Goal: Task Accomplishment & Management: Complete application form

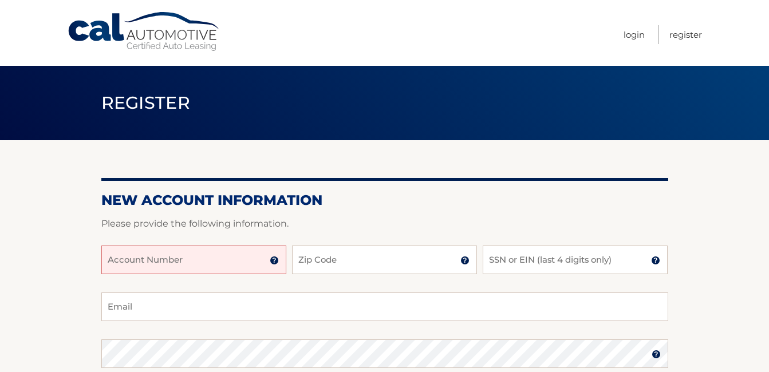
click at [108, 258] on input "Account Number" at bounding box center [193, 260] width 185 height 29
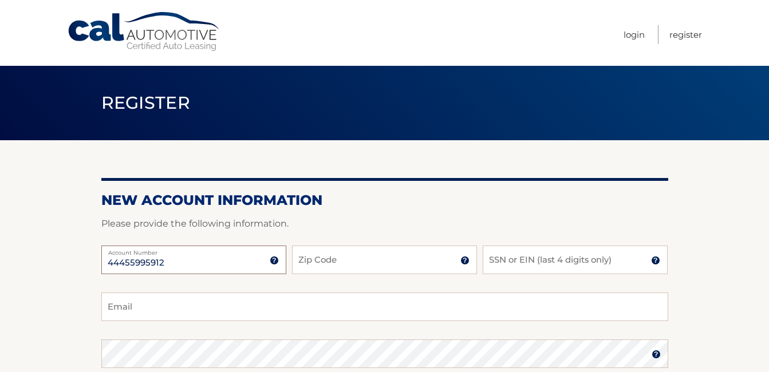
type input "44455995912"
click at [307, 262] on input "Zip Code" at bounding box center [384, 260] width 185 height 29
type input "11803"
click at [493, 256] on input "SSN or EIN (last 4 digits only)" at bounding box center [575, 260] width 185 height 29
type input "7260"
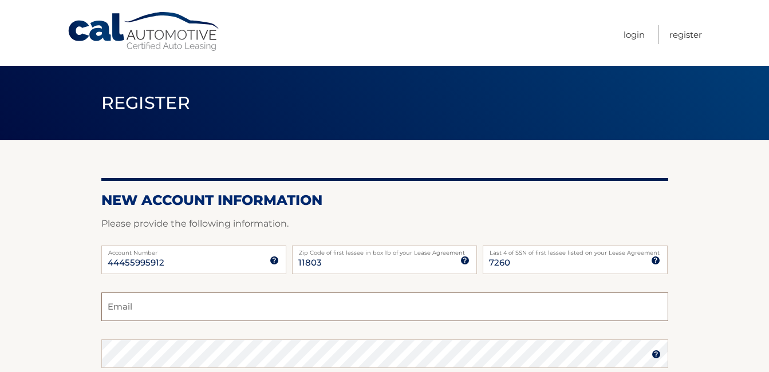
click at [108, 306] on input "Email" at bounding box center [384, 307] width 567 height 29
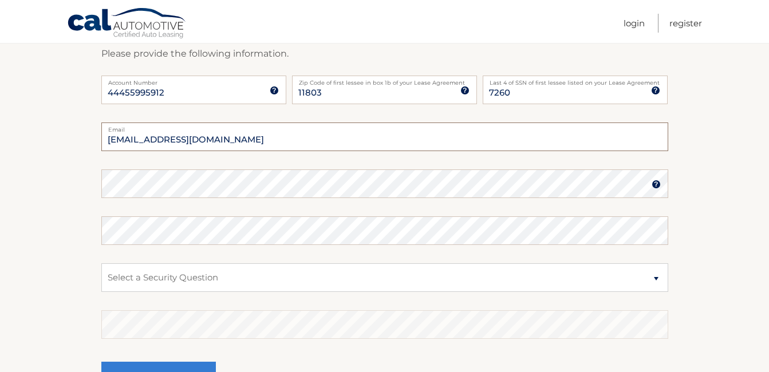
scroll to position [172, 0]
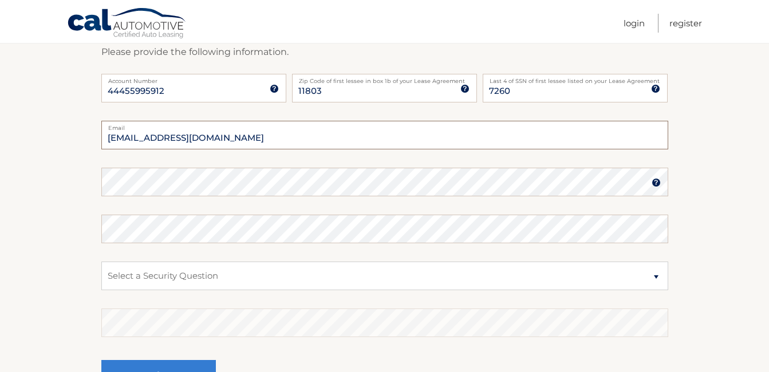
type input "jerrypittman52@gmail.com"
click at [656, 275] on select "Select a Security Question What was the name of your elementary school? What is…" at bounding box center [384, 276] width 567 height 29
click at [658, 276] on select "Select a Security Question What was the name of your elementary school? What is…" at bounding box center [384, 276] width 567 height 29
select select "2"
click at [101, 262] on select "Select a Security Question What was the name of your elementary school? What is…" at bounding box center [384, 276] width 567 height 29
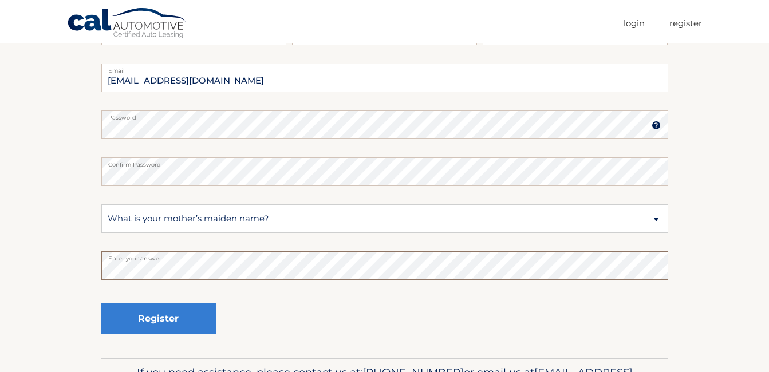
scroll to position [286, 0]
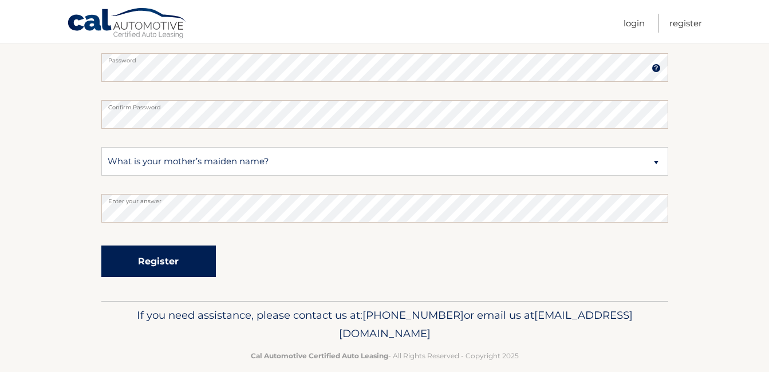
click at [159, 257] on button "Register" at bounding box center [158, 261] width 115 height 31
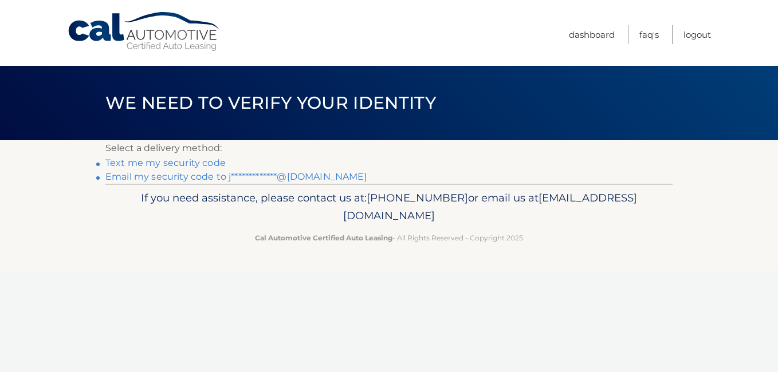
click at [165, 161] on link "Text me my security code" at bounding box center [165, 162] width 120 height 11
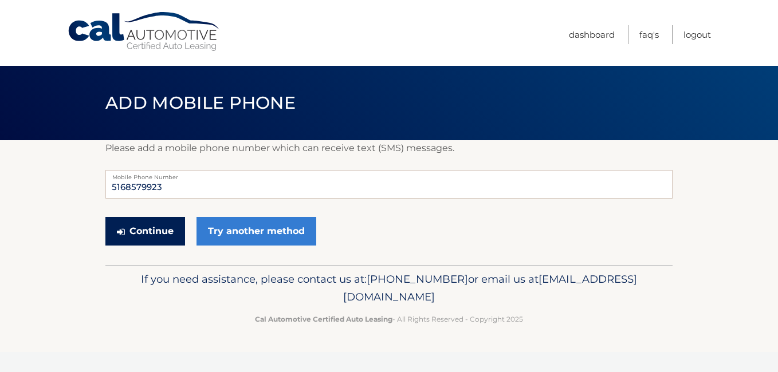
click at [151, 228] on button "Continue" at bounding box center [145, 231] width 80 height 29
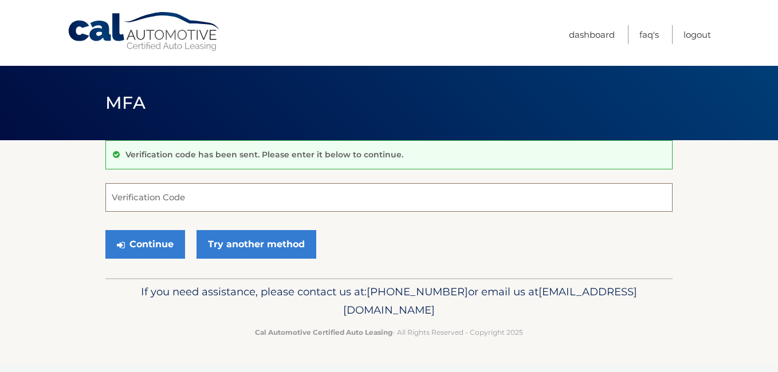
click at [119, 196] on input "Verification Code" at bounding box center [388, 197] width 567 height 29
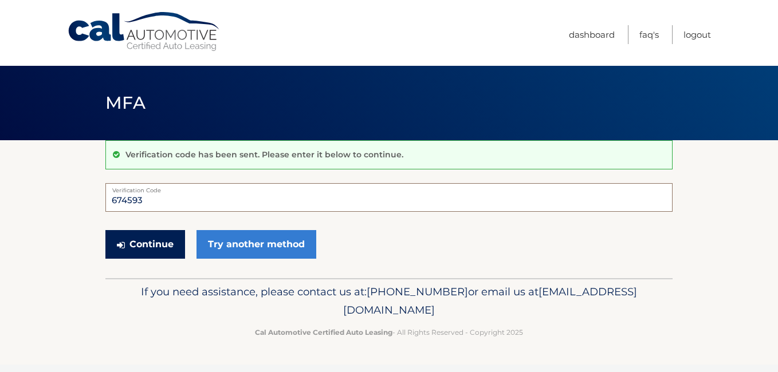
type input "674593"
click at [147, 243] on button "Continue" at bounding box center [145, 244] width 80 height 29
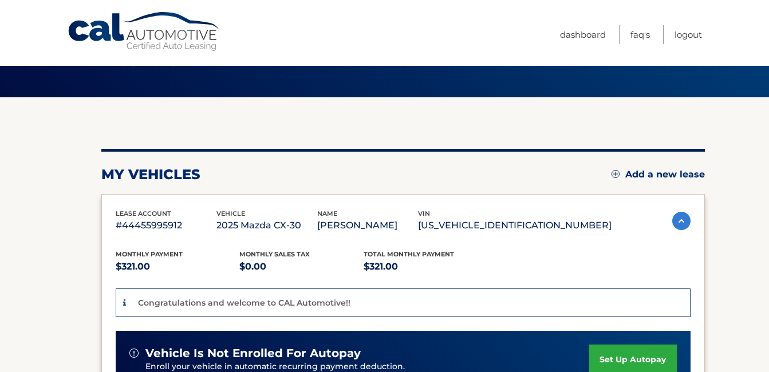
scroll to position [21, 0]
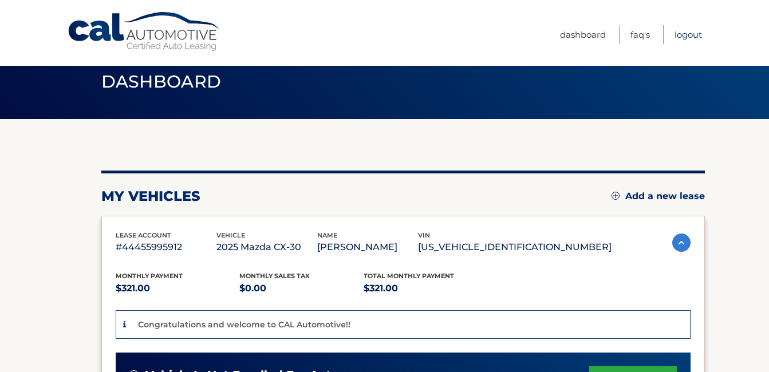
click at [691, 35] on link "Logout" at bounding box center [687, 34] width 27 height 19
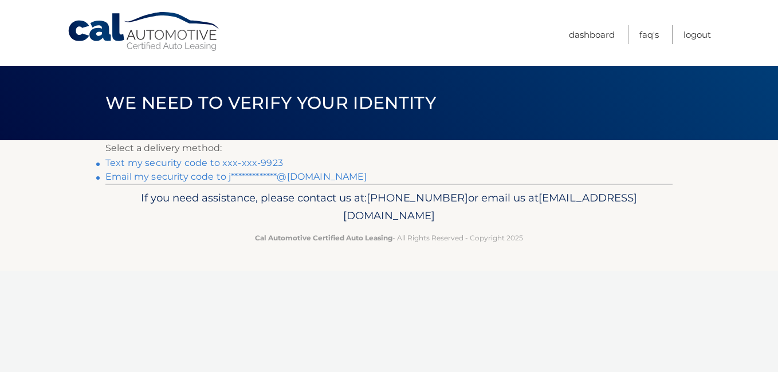
click at [166, 163] on link "Text my security code to xxx-xxx-9923" at bounding box center [193, 162] width 177 height 11
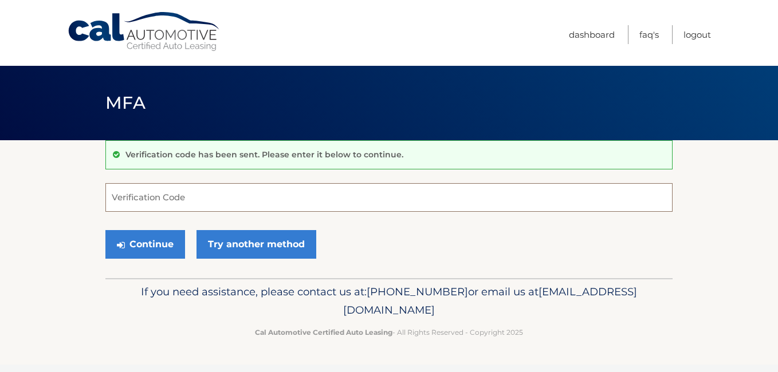
click at [128, 200] on input "Verification Code" at bounding box center [388, 197] width 567 height 29
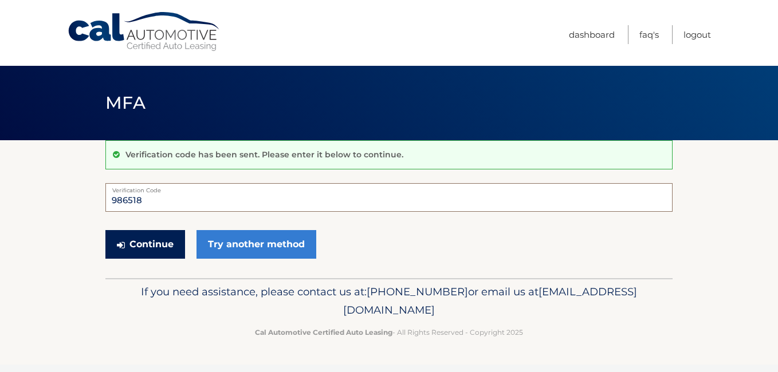
type input "986518"
click at [129, 243] on button "Continue" at bounding box center [145, 244] width 80 height 29
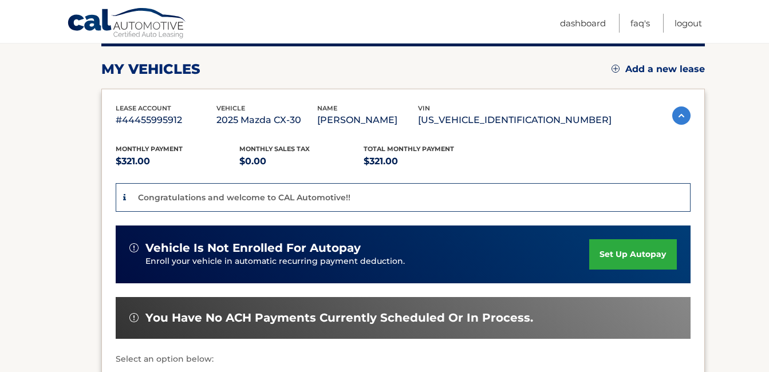
scroll to position [115, 0]
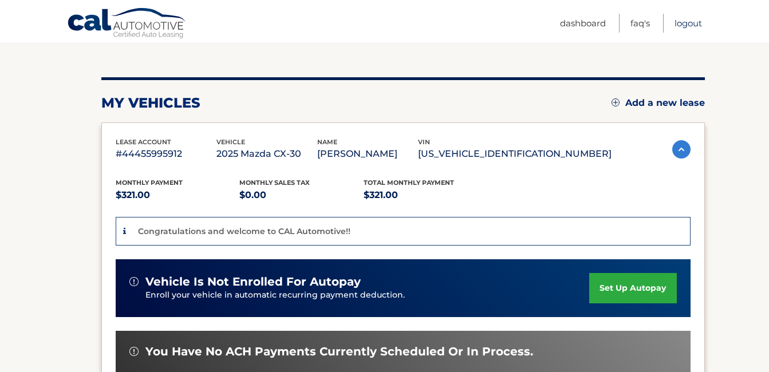
click at [693, 21] on link "Logout" at bounding box center [687, 23] width 27 height 19
